Goal: Find specific page/section: Find specific page/section

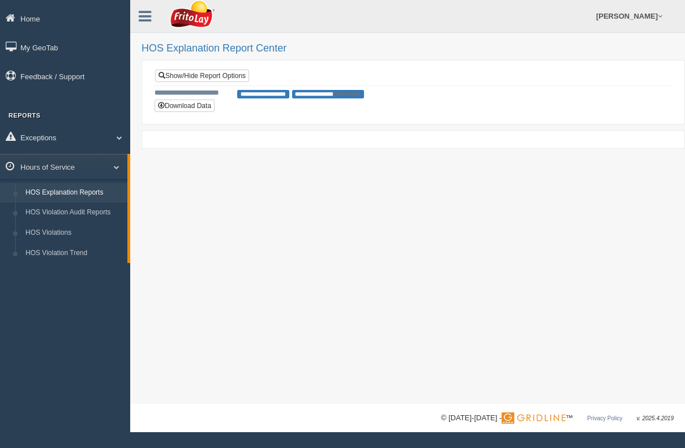
click at [37, 234] on link "HOS Violations" at bounding box center [73, 233] width 107 height 20
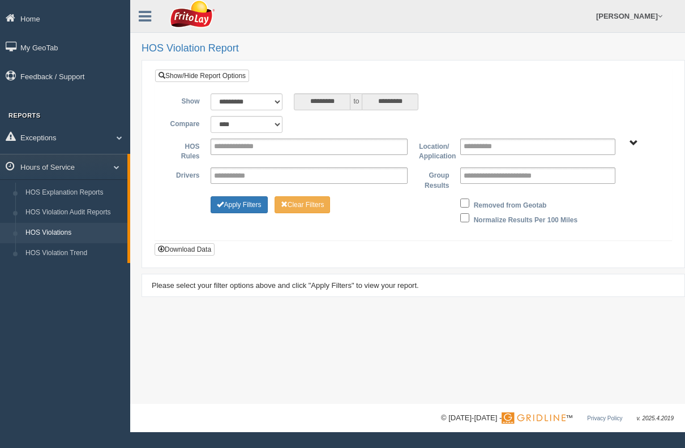
click at [41, 139] on link "Exceptions" at bounding box center [65, 137] width 130 height 25
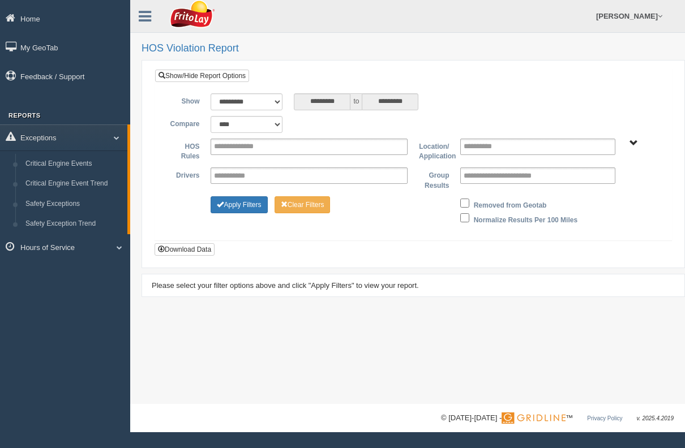
click at [37, 142] on link "Exceptions" at bounding box center [63, 137] width 127 height 25
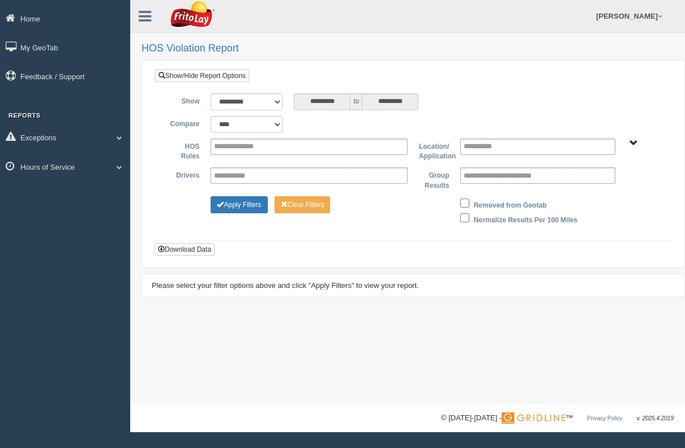
click at [45, 170] on link "Hours of Service" at bounding box center [65, 166] width 130 height 25
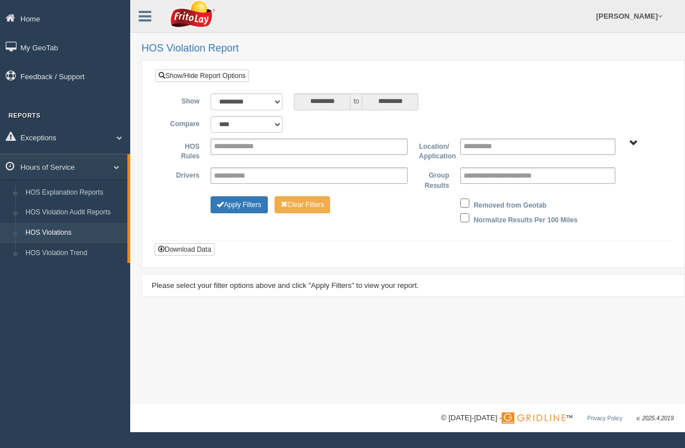
click at [51, 194] on link "HOS Explanation Reports" at bounding box center [73, 193] width 107 height 20
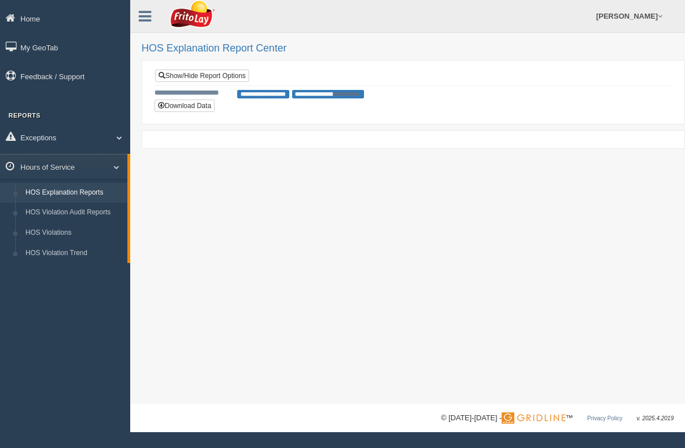
click at [44, 214] on link "HOS Violation Audit Reports" at bounding box center [73, 213] width 107 height 20
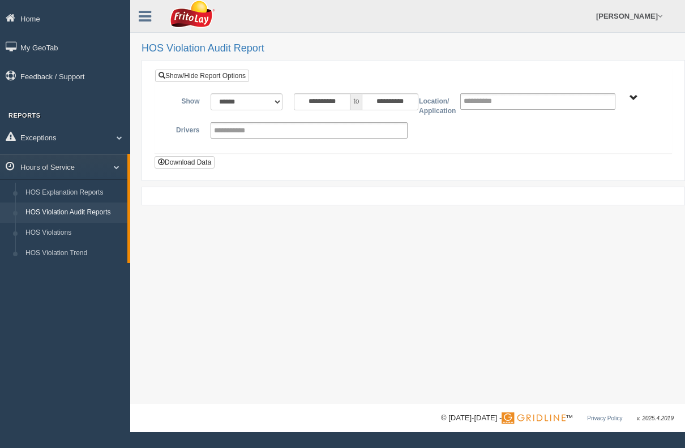
click at [42, 235] on link "HOS Violations" at bounding box center [73, 233] width 107 height 20
